Goal: Task Accomplishment & Management: Manage account settings

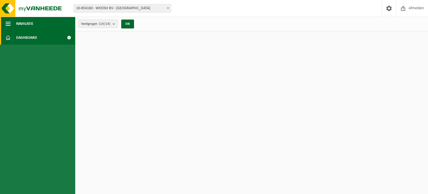
click at [6, 23] on span "button" at bounding box center [8, 24] width 5 height 14
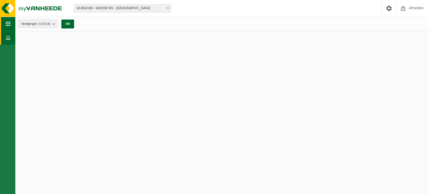
click at [6, 24] on span "button" at bounding box center [8, 24] width 5 height 14
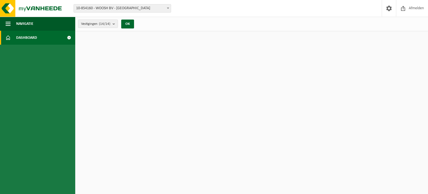
click at [39, 37] on link "Dashboard" at bounding box center [37, 38] width 75 height 14
click at [65, 38] on span at bounding box center [69, 38] width 13 height 14
click at [5, 8] on img at bounding box center [33, 8] width 67 height 17
click at [94, 10] on span "10-854160 - WOOSH BV - [GEOGRAPHIC_DATA]" at bounding box center [122, 8] width 97 height 8
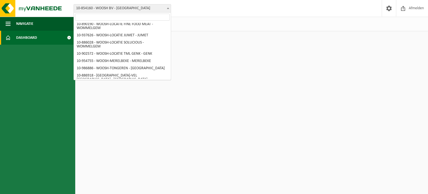
scroll to position [57, 0]
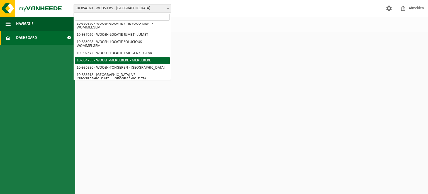
select select "143963"
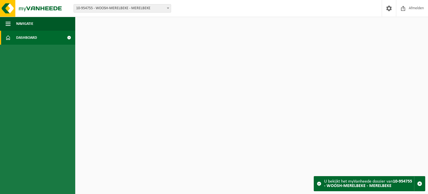
click at [22, 37] on span "Dashboard" at bounding box center [26, 38] width 21 height 14
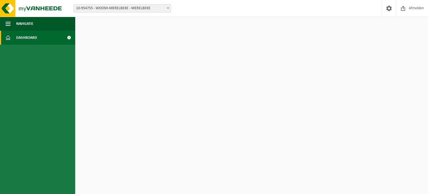
click at [66, 38] on span at bounding box center [69, 38] width 13 height 14
click at [37, 22] on button "Navigatie" at bounding box center [37, 24] width 75 height 14
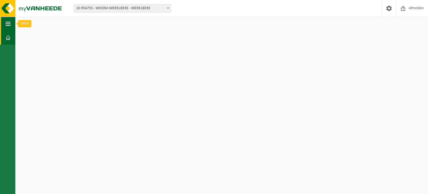
click at [9, 23] on span "button" at bounding box center [8, 24] width 5 height 14
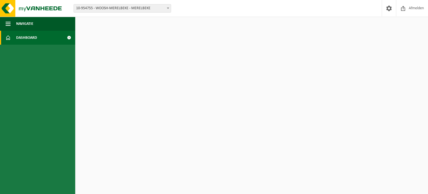
click at [105, 8] on span "10-954755 - WOOSH-MERELBEKE - MERELBEKE" at bounding box center [122, 8] width 97 height 8
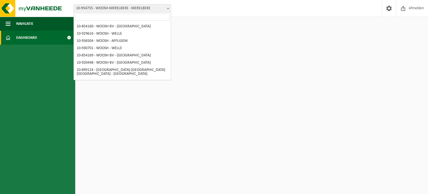
scroll to position [57, 0]
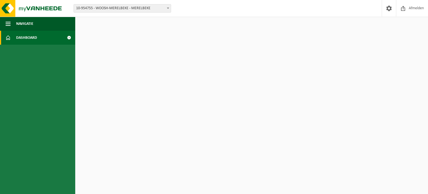
click at [105, 8] on span "10-954755 - WOOSH-MERELBEKE - MERELBEKE" at bounding box center [122, 8] width 97 height 8
click at [247, 68] on html "Vestiging: 10-854160 - WOOSH BV - [GEOGRAPHIC_DATA] 10-929616 - WOOSH - WELLE 1…" at bounding box center [214, 97] width 428 height 194
click at [411, 8] on span "Afmelden" at bounding box center [417, 8] width 18 height 16
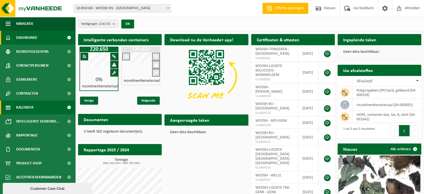
click at [25, 107] on span "Kalender" at bounding box center [24, 107] width 17 height 14
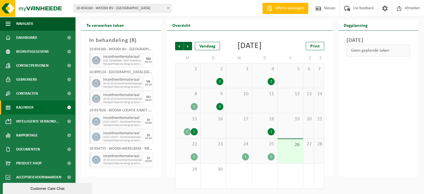
scroll to position [23, 0]
click at [120, 158] on span "HK-XZ-20-G incontinentiemateriaal" at bounding box center [118, 159] width 31 height 3
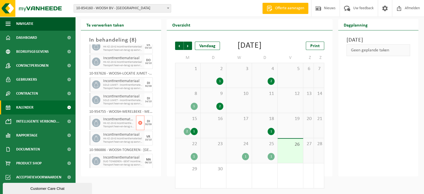
click at [116, 122] on span "HK-XZ-20-G incontinentiemateriaal" at bounding box center [118, 123] width 31 height 3
click at [220, 170] on span "30" at bounding box center [213, 169] width 20 height 6
